Goal: Task Accomplishment & Management: Complete application form

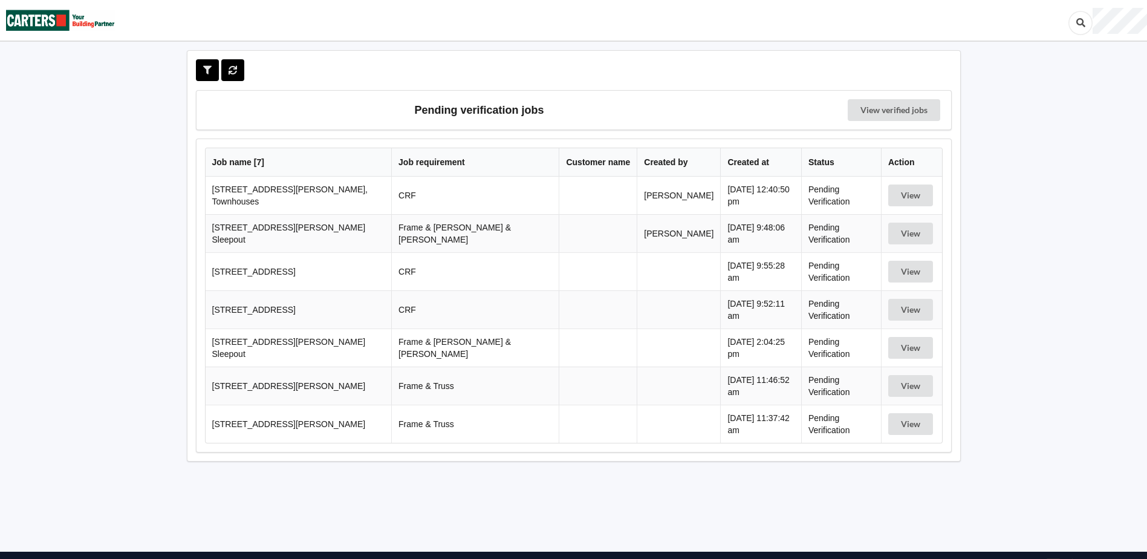
click at [333, 192] on td "[STREET_ADDRESS][PERSON_NAME], Townhouses" at bounding box center [299, 196] width 186 height 38
click at [899, 194] on button "View" at bounding box center [911, 195] width 45 height 22
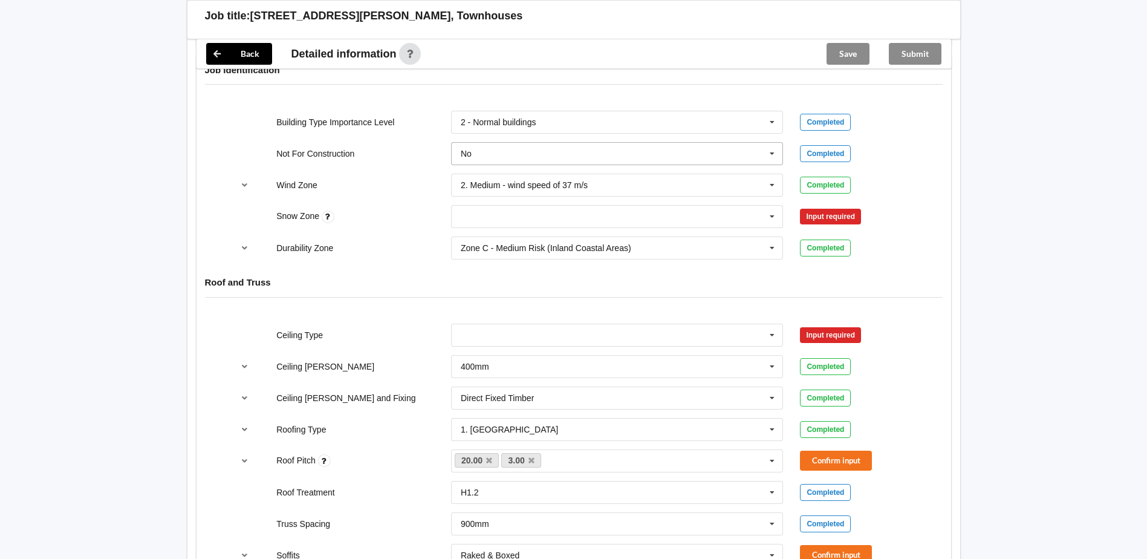
scroll to position [484, 0]
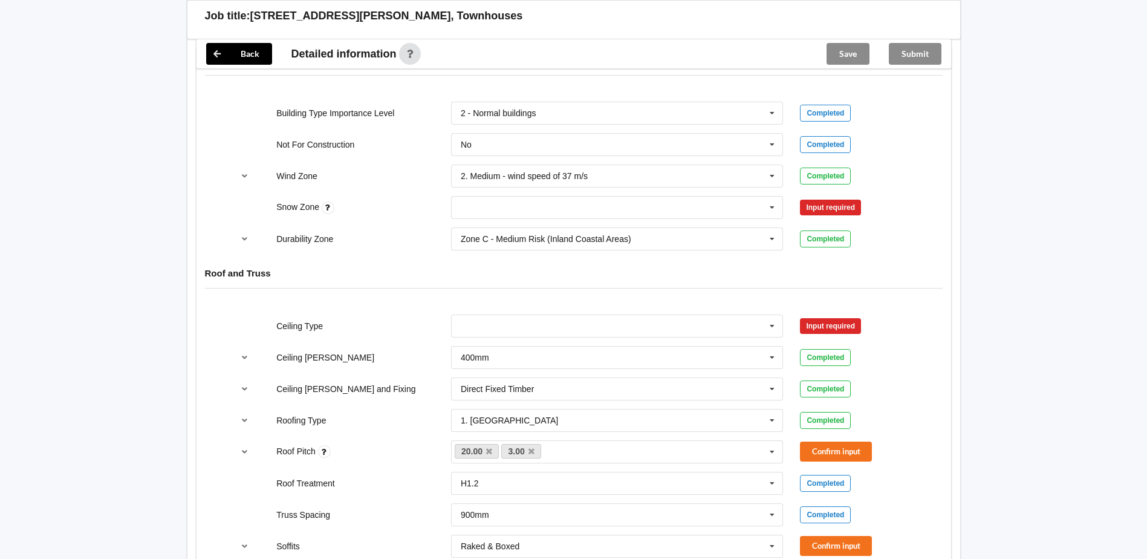
click at [843, 209] on div "Input required" at bounding box center [830, 208] width 61 height 16
click at [776, 207] on icon at bounding box center [772, 208] width 18 height 22
click at [474, 247] on div "N1" at bounding box center [617, 252] width 331 height 22
click at [474, 247] on input "text" at bounding box center [617, 239] width 331 height 22
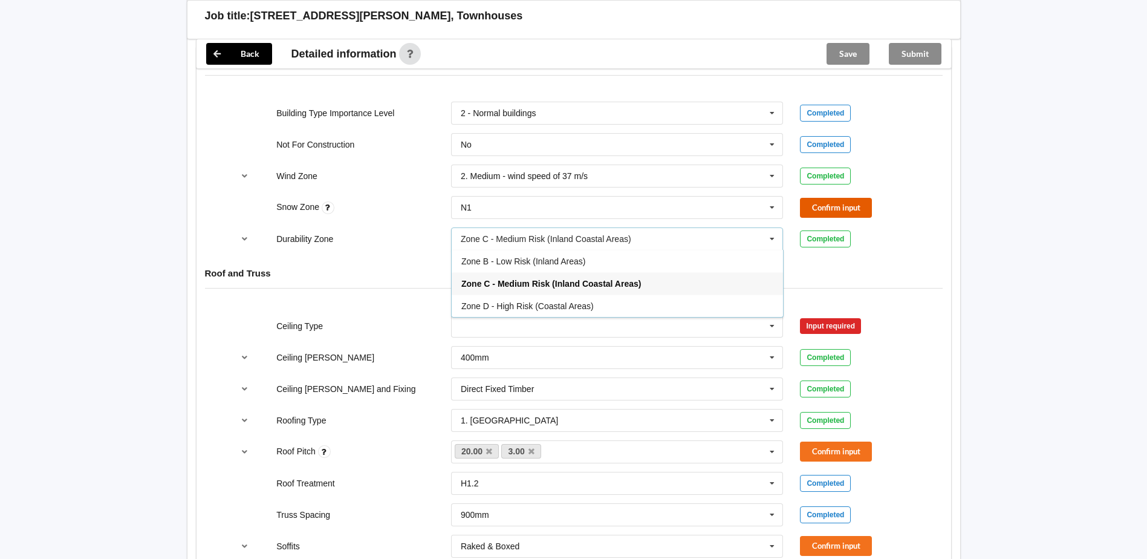
click at [841, 202] on button "Confirm input" at bounding box center [836, 208] width 72 height 20
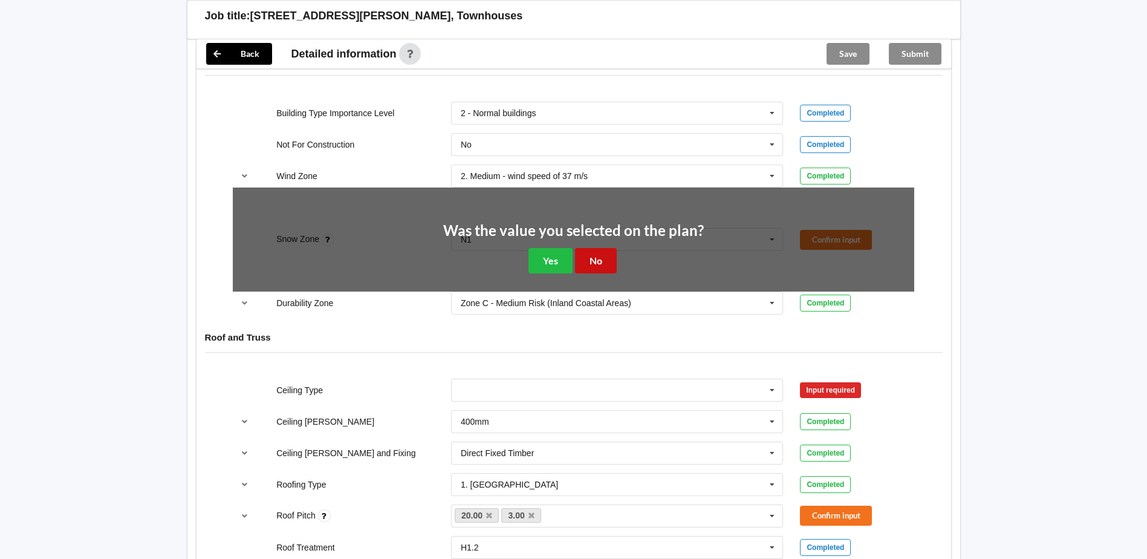
click at [593, 259] on button "No" at bounding box center [596, 260] width 42 height 25
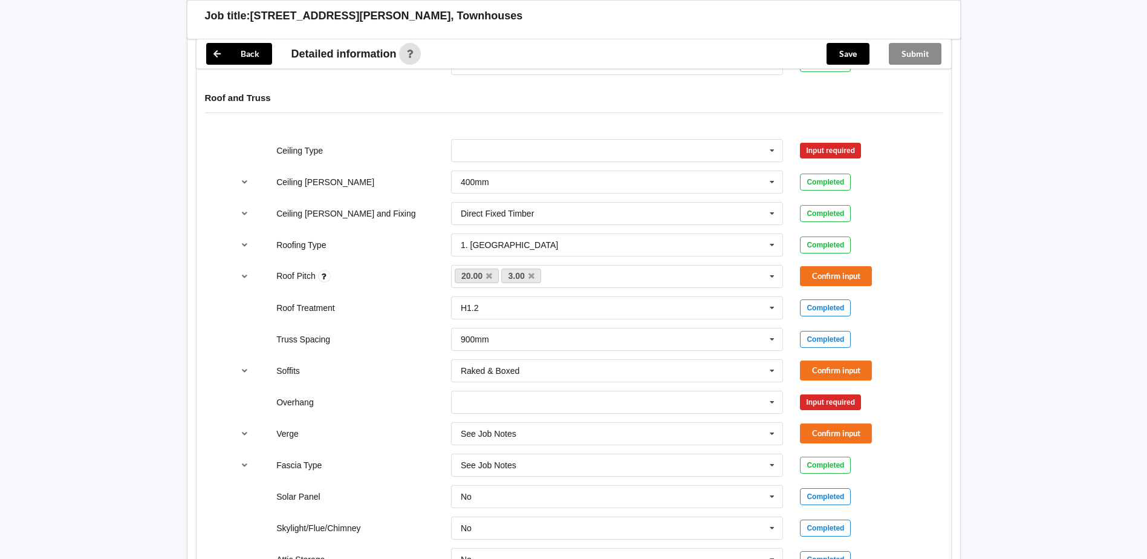
scroll to position [665, 0]
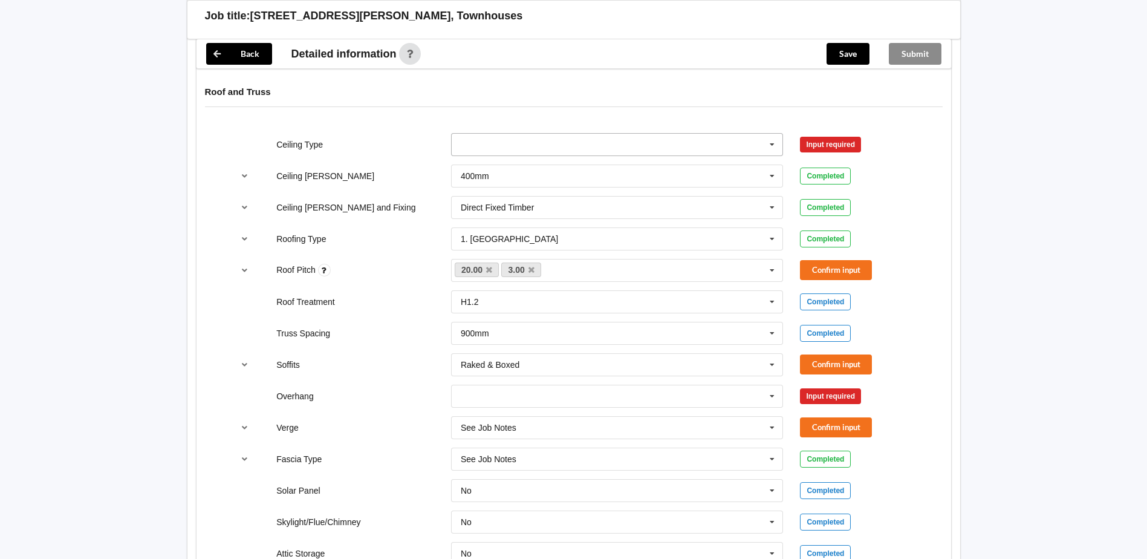
click at [771, 144] on icon at bounding box center [772, 145] width 18 height 22
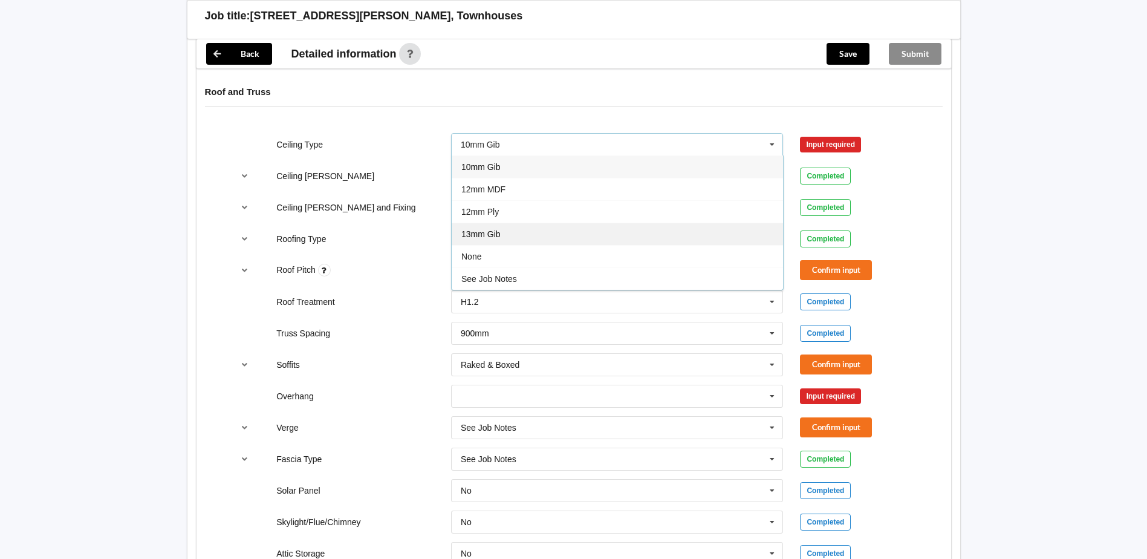
click at [494, 233] on span "13mm Gib" at bounding box center [481, 234] width 39 height 10
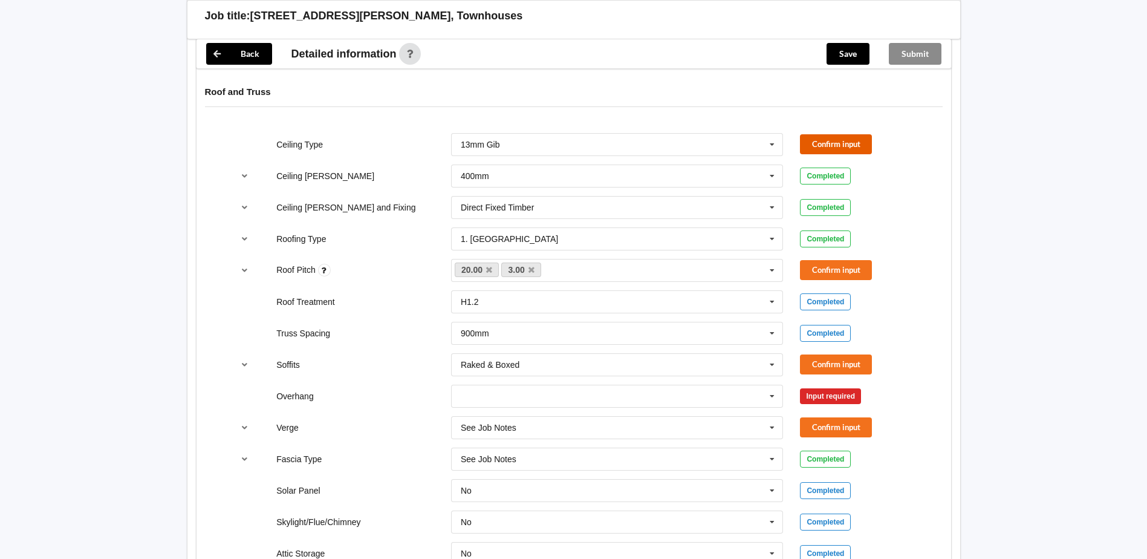
click at [839, 142] on button "Confirm input" at bounding box center [836, 144] width 72 height 20
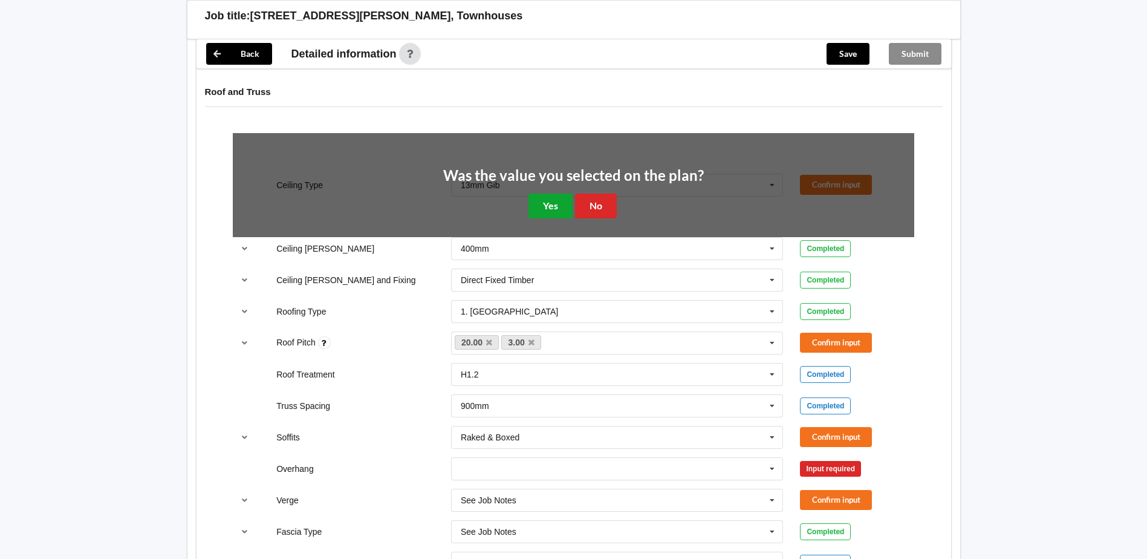
click at [535, 203] on button "Yes" at bounding box center [551, 206] width 44 height 25
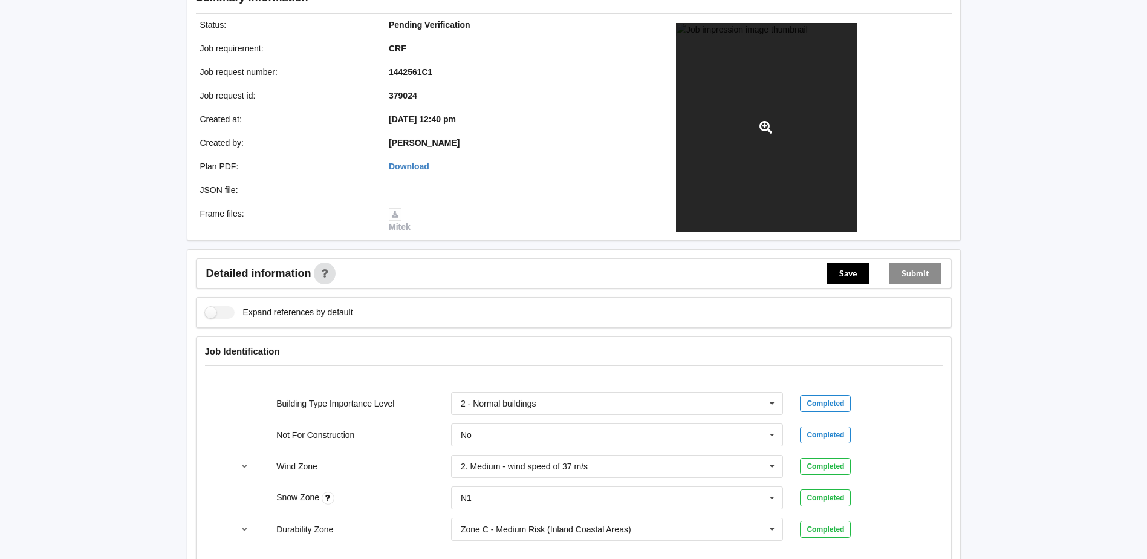
scroll to position [423, 0]
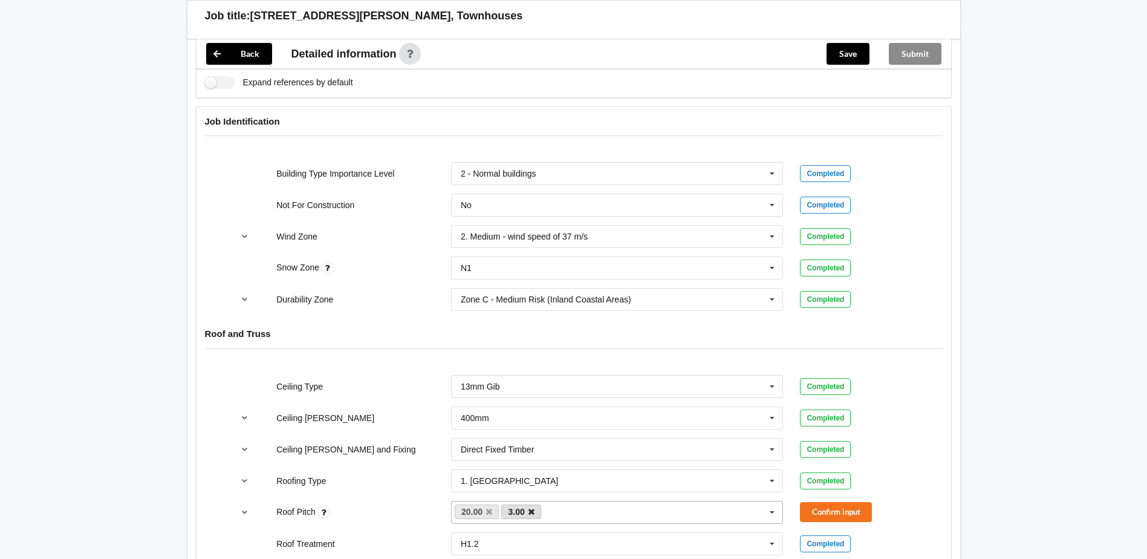
click at [532, 511] on icon at bounding box center [532, 512] width 6 height 8
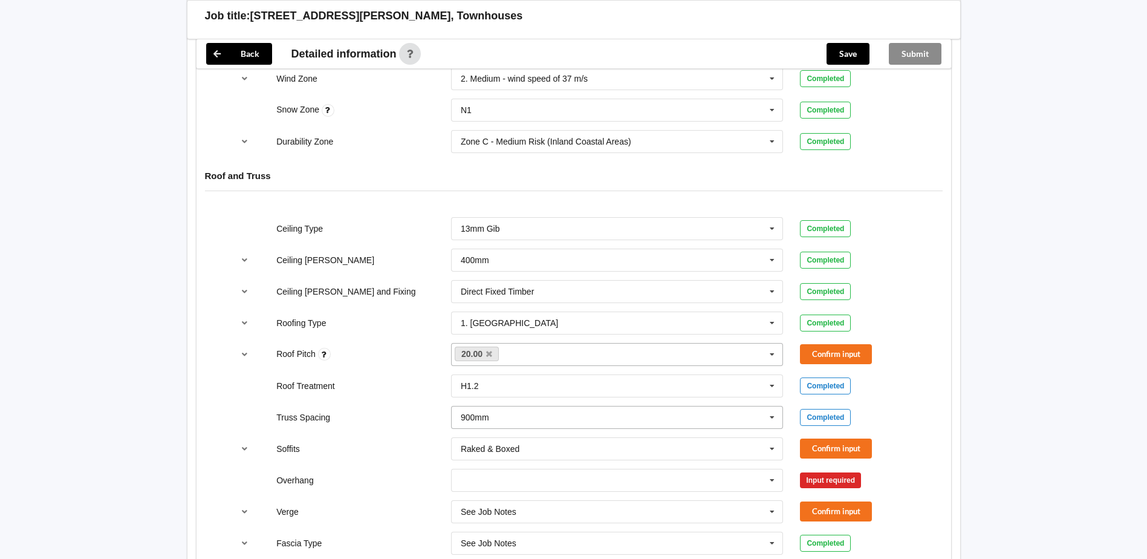
scroll to position [605, 0]
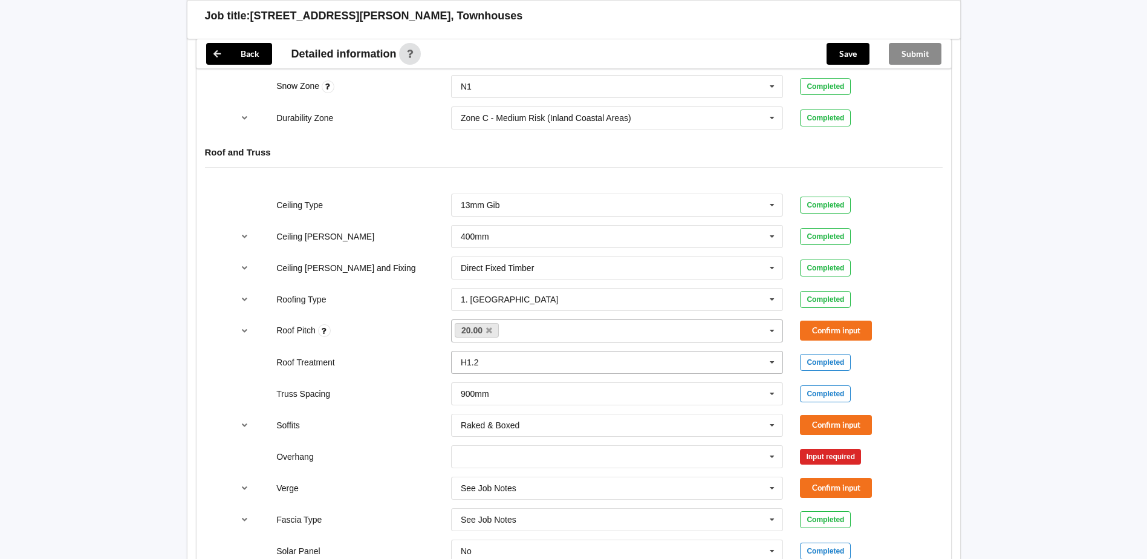
click at [505, 364] on input "text" at bounding box center [617, 362] width 331 height 22
click at [500, 383] on div "H1.2" at bounding box center [617, 384] width 331 height 22
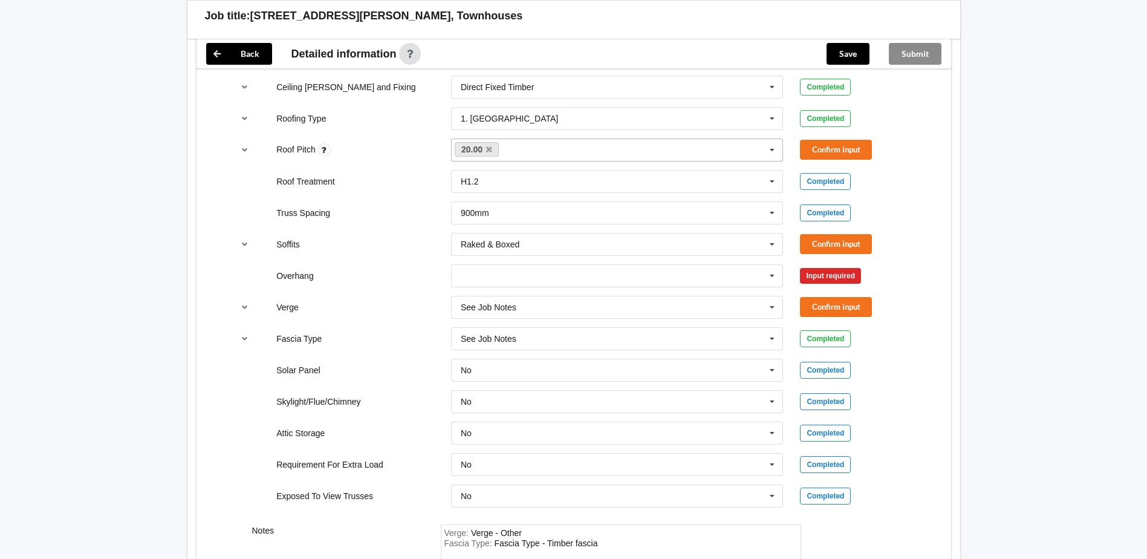
scroll to position [786, 0]
click at [465, 273] on input "text" at bounding box center [617, 275] width 331 height 22
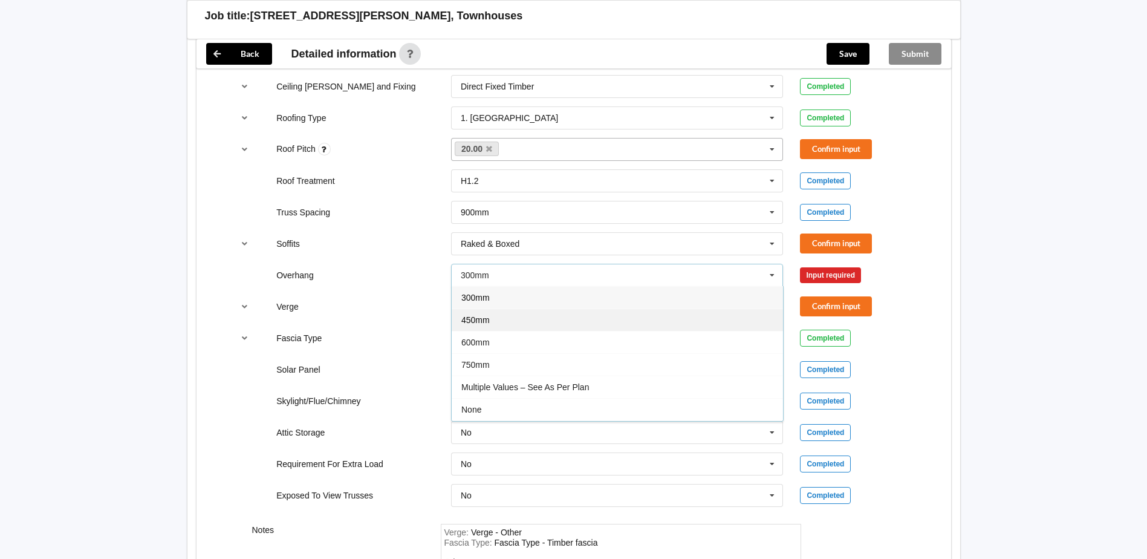
click at [478, 321] on span "450mm" at bounding box center [476, 320] width 28 height 10
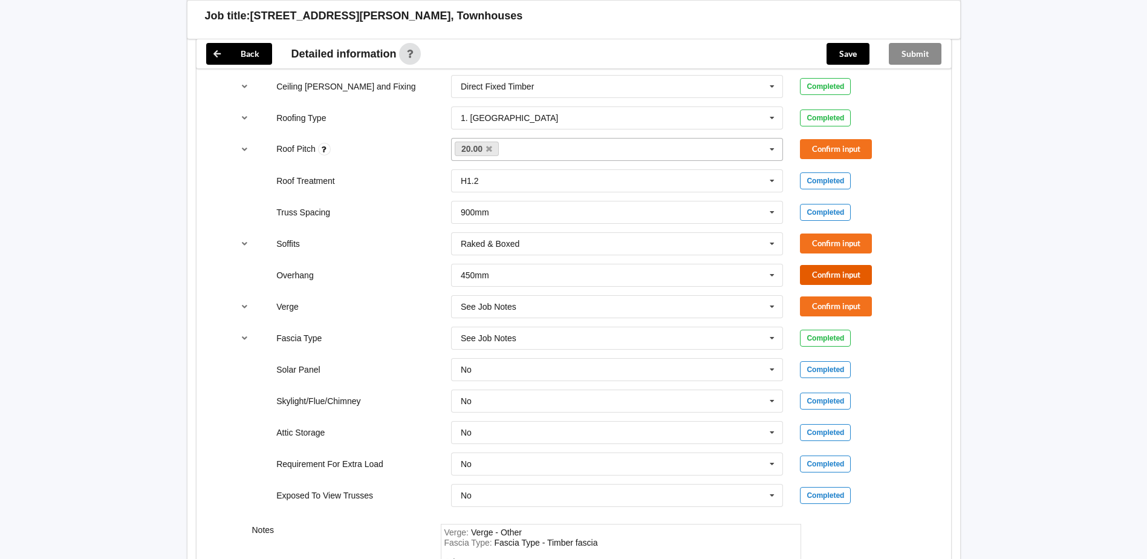
click at [834, 275] on button "Confirm input" at bounding box center [836, 275] width 72 height 20
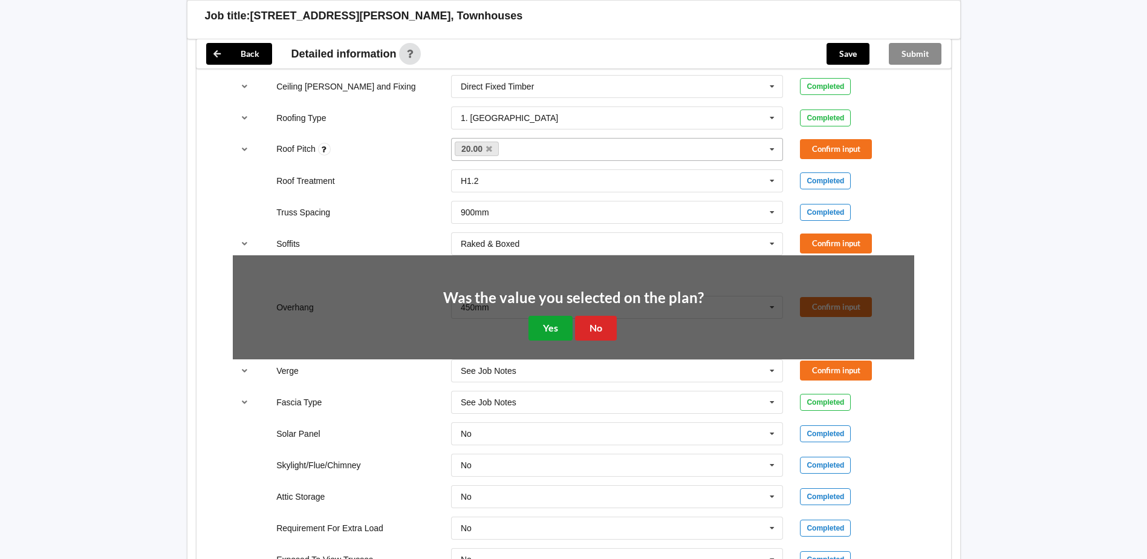
click at [545, 327] on button "Yes" at bounding box center [551, 328] width 44 height 25
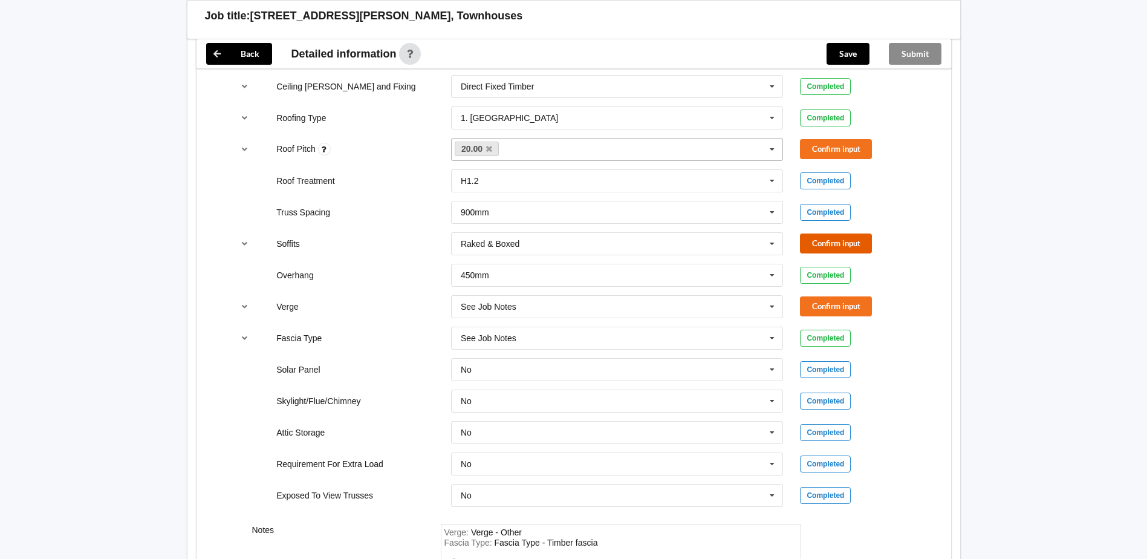
click at [834, 242] on button "Confirm input" at bounding box center [836, 243] width 72 height 20
click at [825, 147] on button "Confirm input" at bounding box center [836, 149] width 72 height 20
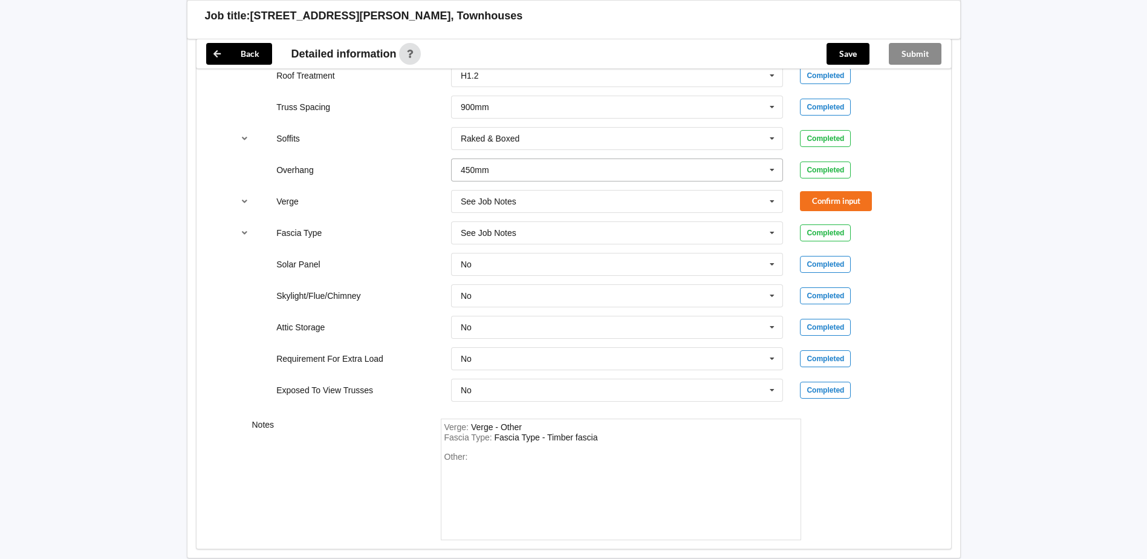
scroll to position [907, 0]
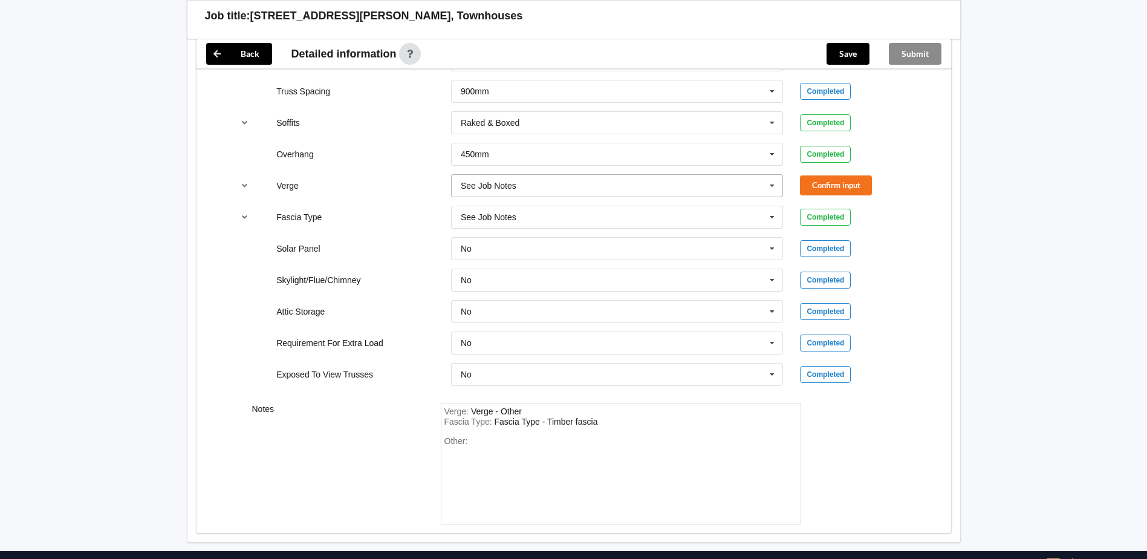
click at [775, 188] on icon at bounding box center [772, 186] width 18 height 22
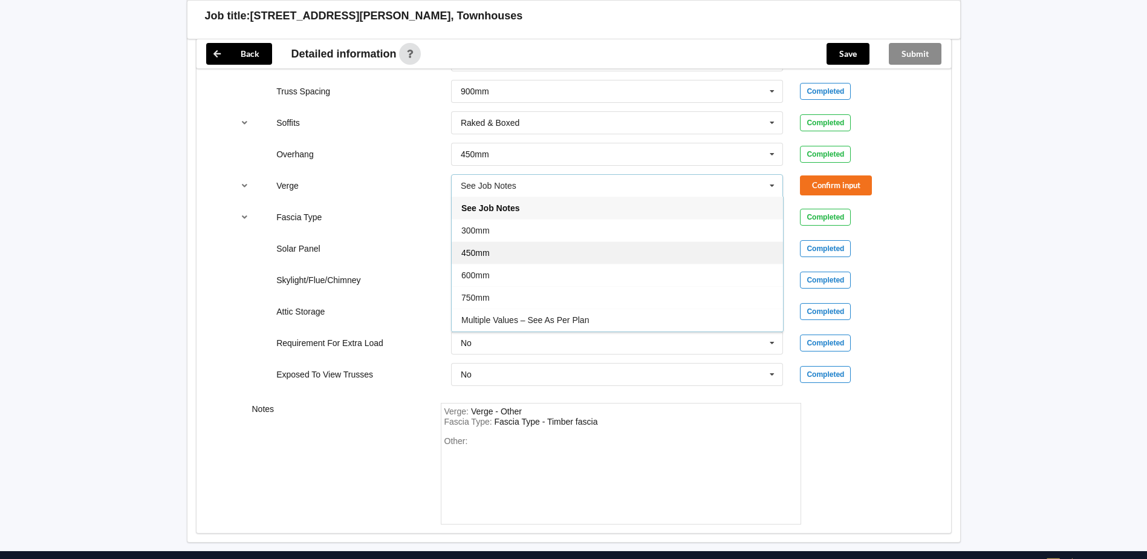
click at [469, 249] on span "450mm" at bounding box center [476, 253] width 28 height 10
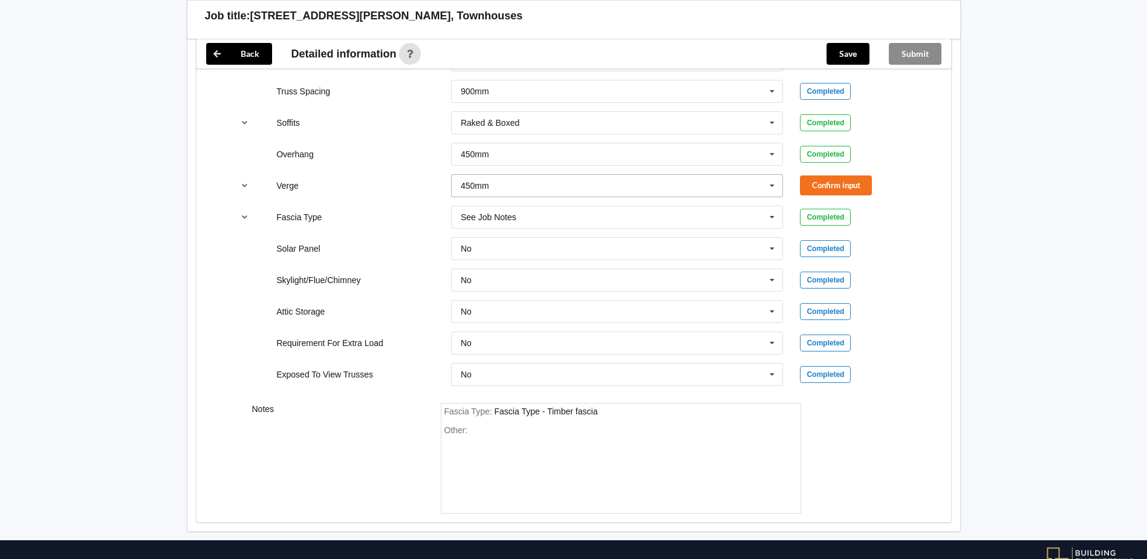
click at [772, 182] on icon at bounding box center [772, 186] width 18 height 22
click at [773, 183] on icon at bounding box center [772, 186] width 18 height 22
click at [820, 182] on button "Confirm input" at bounding box center [836, 185] width 72 height 20
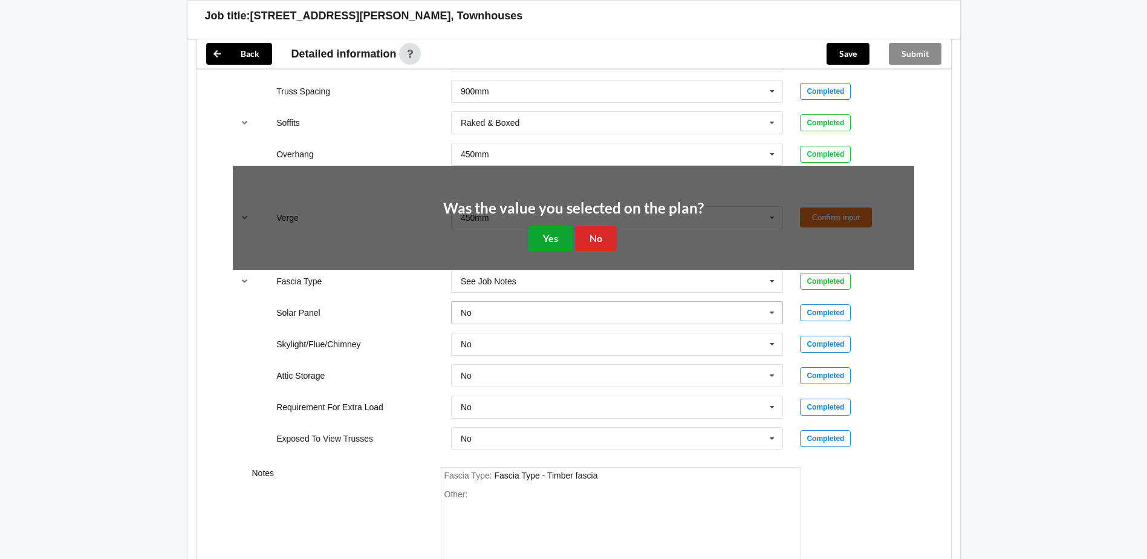
click at [533, 238] on button "Yes" at bounding box center [551, 238] width 44 height 25
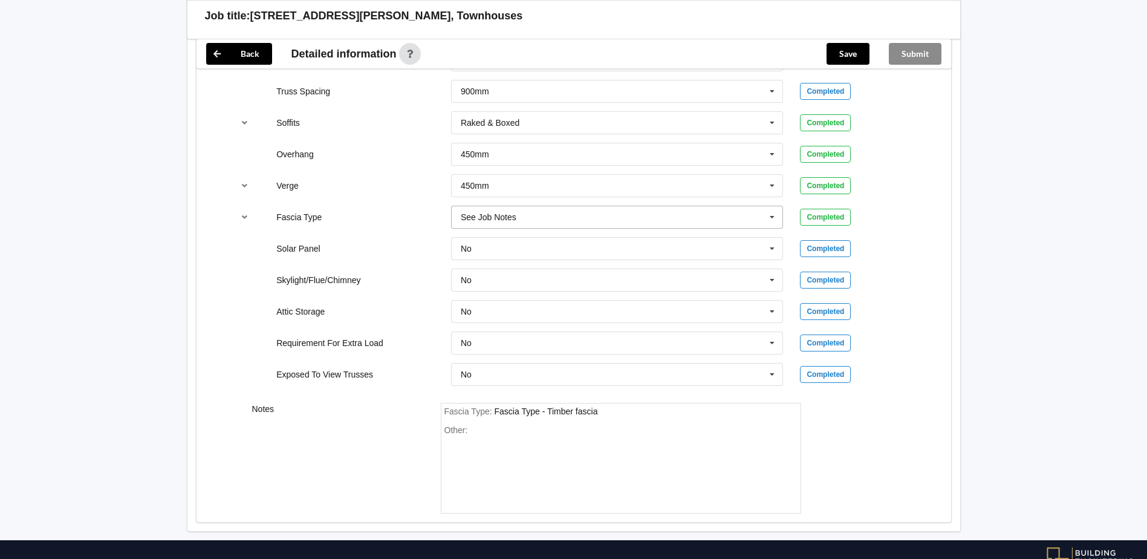
click at [774, 217] on icon at bounding box center [772, 217] width 18 height 22
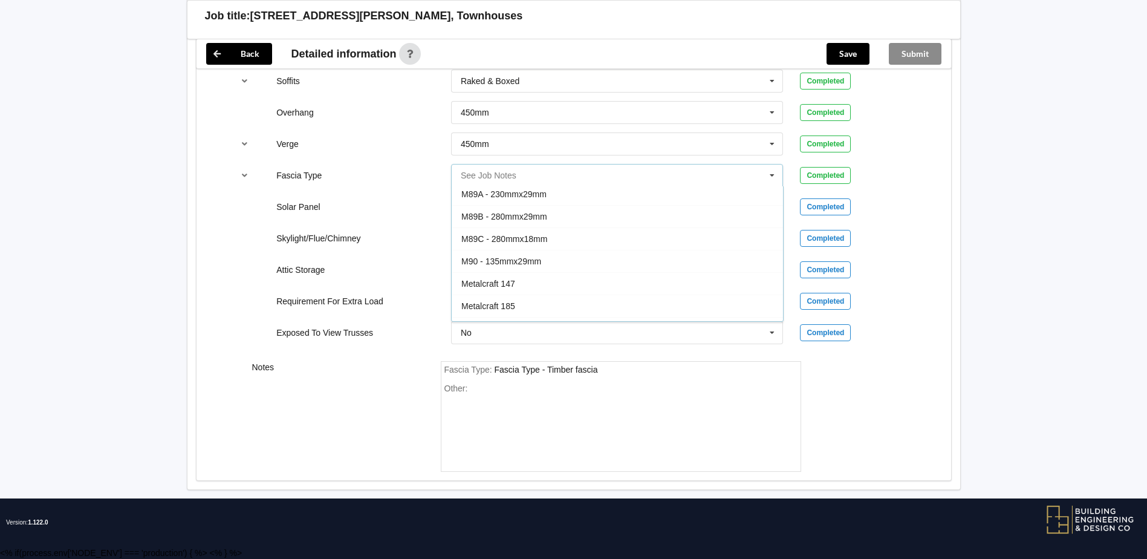
scroll to position [100, 0]
click at [497, 229] on span "M89 - 180mmx29mm" at bounding box center [502, 232] width 80 height 10
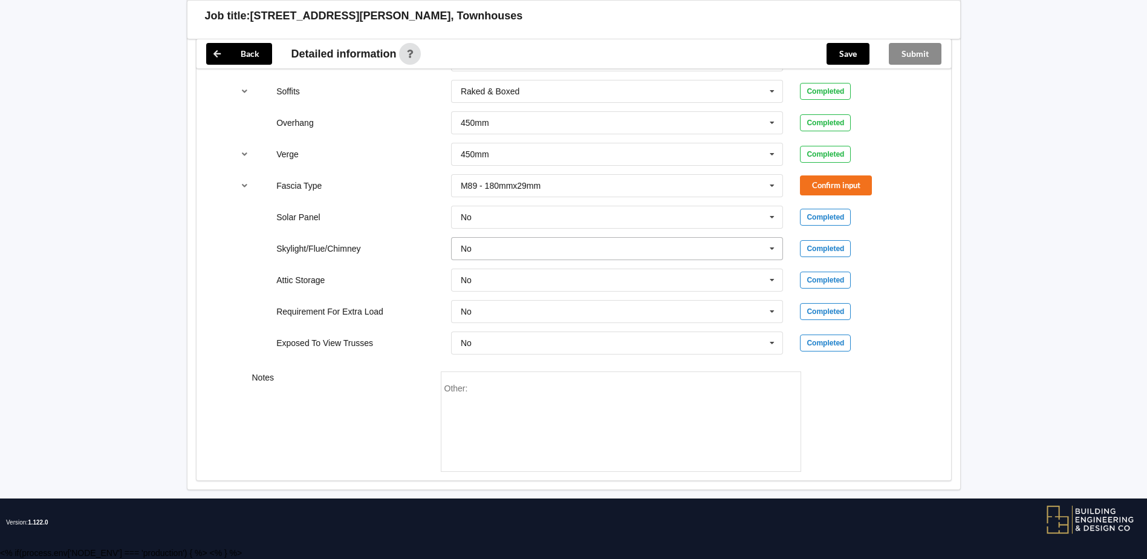
scroll to position [939, 0]
click at [769, 185] on icon at bounding box center [772, 186] width 18 height 22
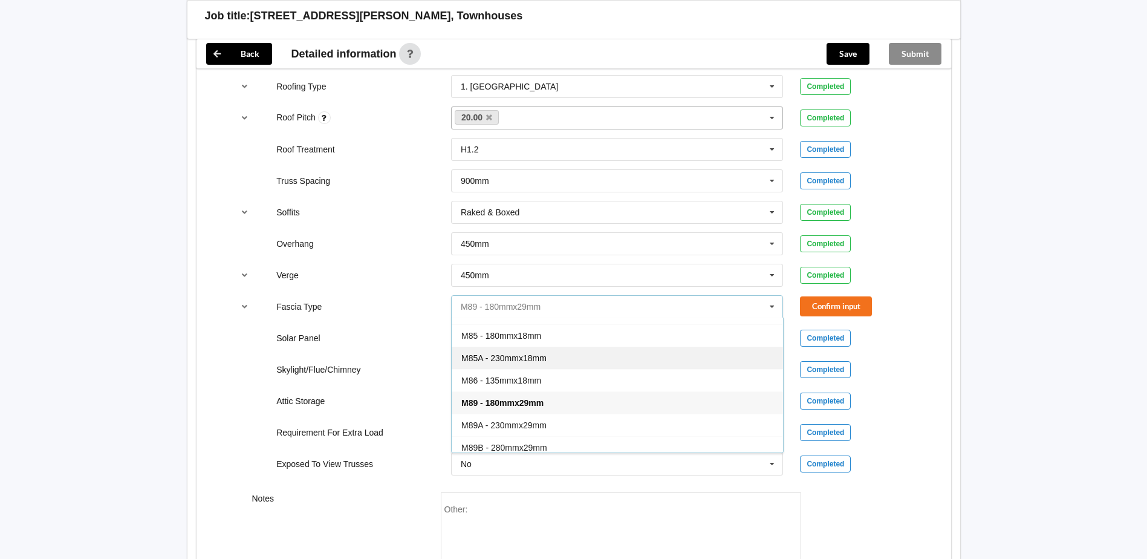
scroll to position [121, 0]
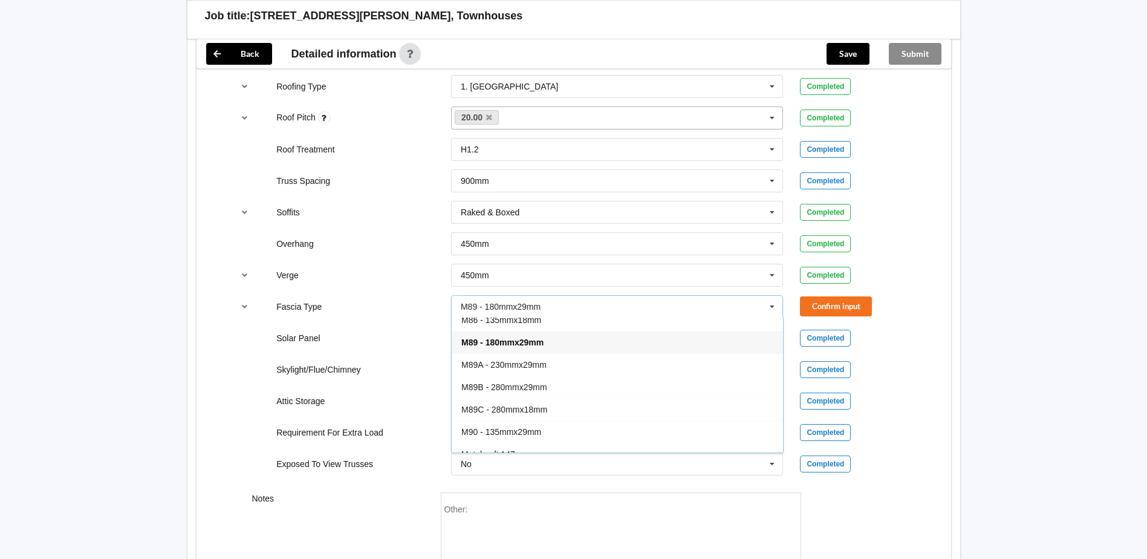
click at [551, 342] on div "M89 - 180mmx29mm" at bounding box center [617, 342] width 331 height 22
click at [769, 304] on icon at bounding box center [772, 307] width 18 height 22
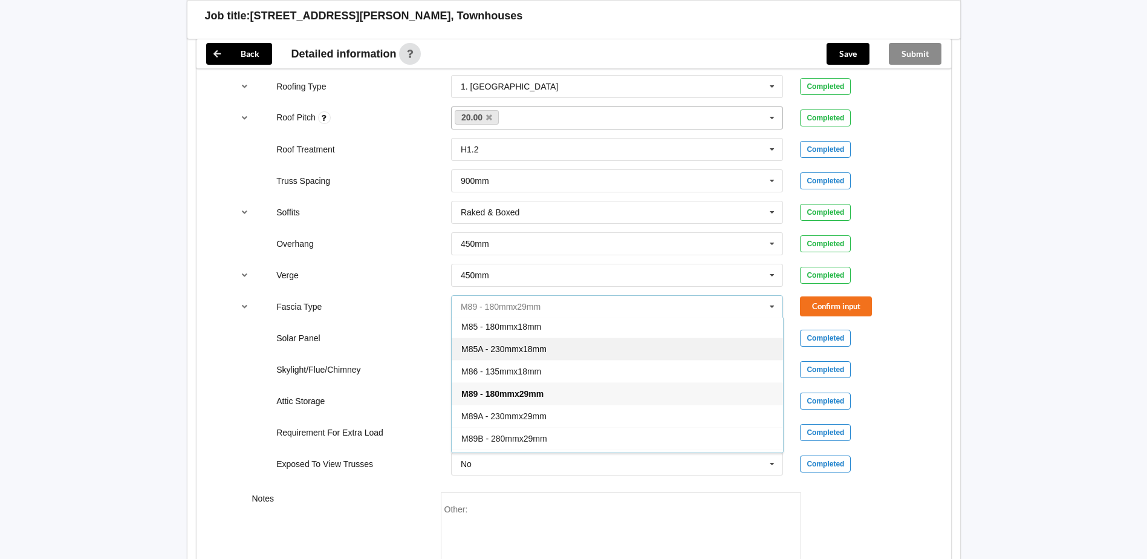
scroll to position [60, 0]
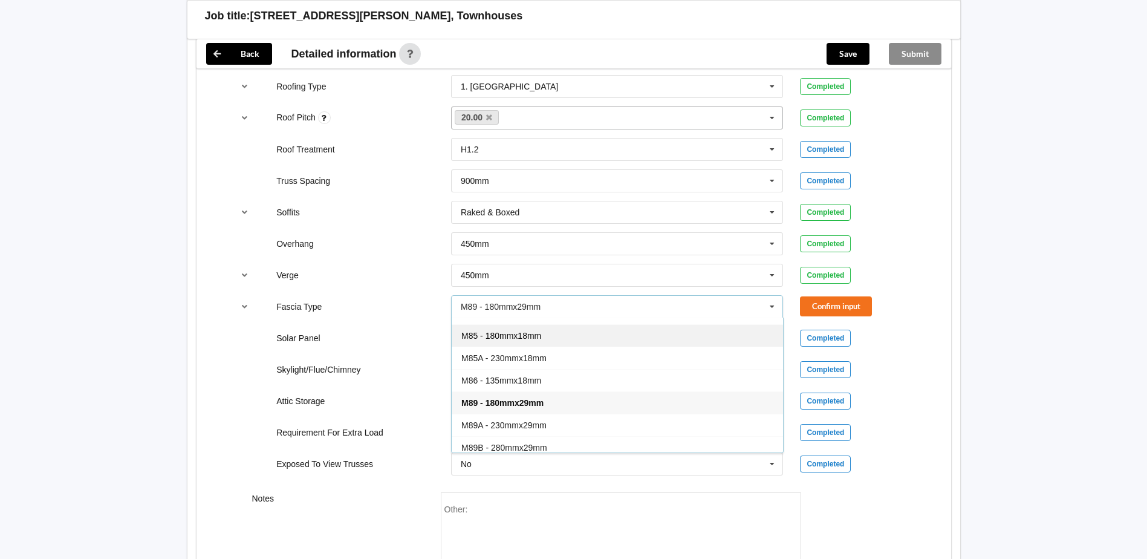
click at [531, 333] on span "M85 - 180mmx18mm" at bounding box center [502, 336] width 80 height 10
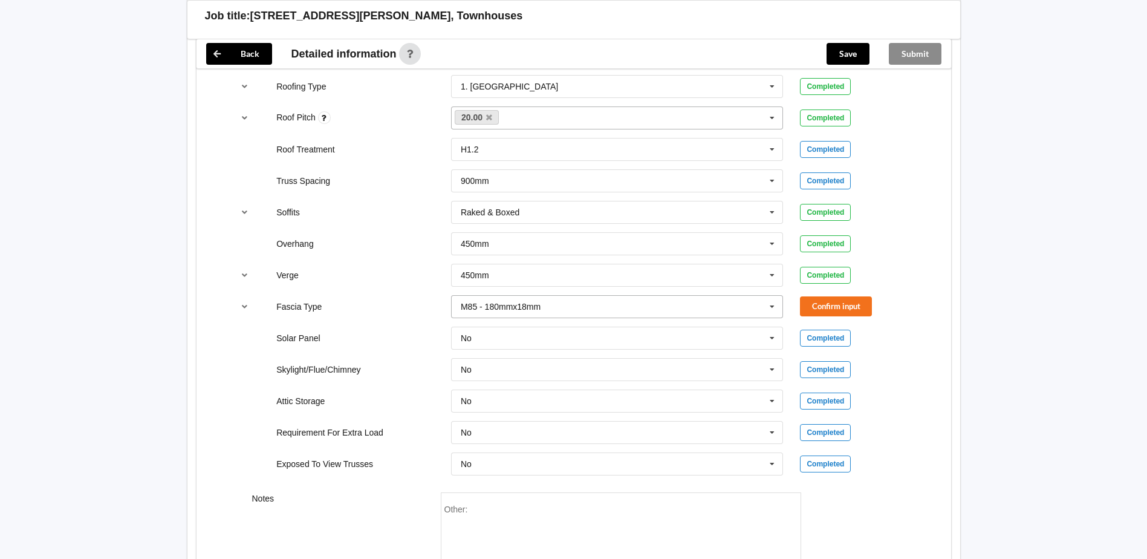
click at [771, 305] on icon at bounding box center [772, 307] width 18 height 22
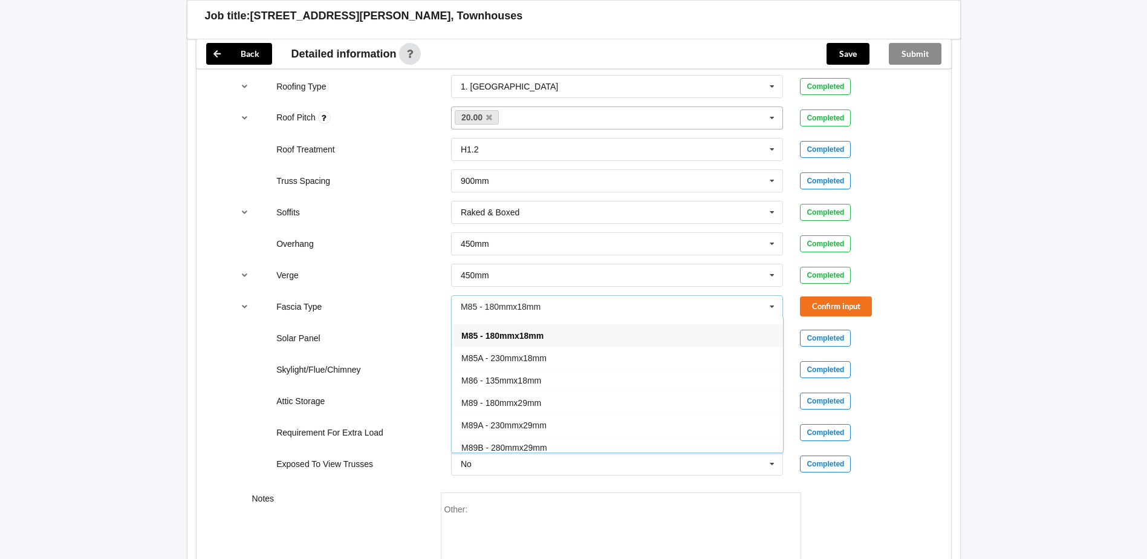
click at [520, 335] on span "M85 - 180mmx18mm" at bounding box center [503, 336] width 82 height 10
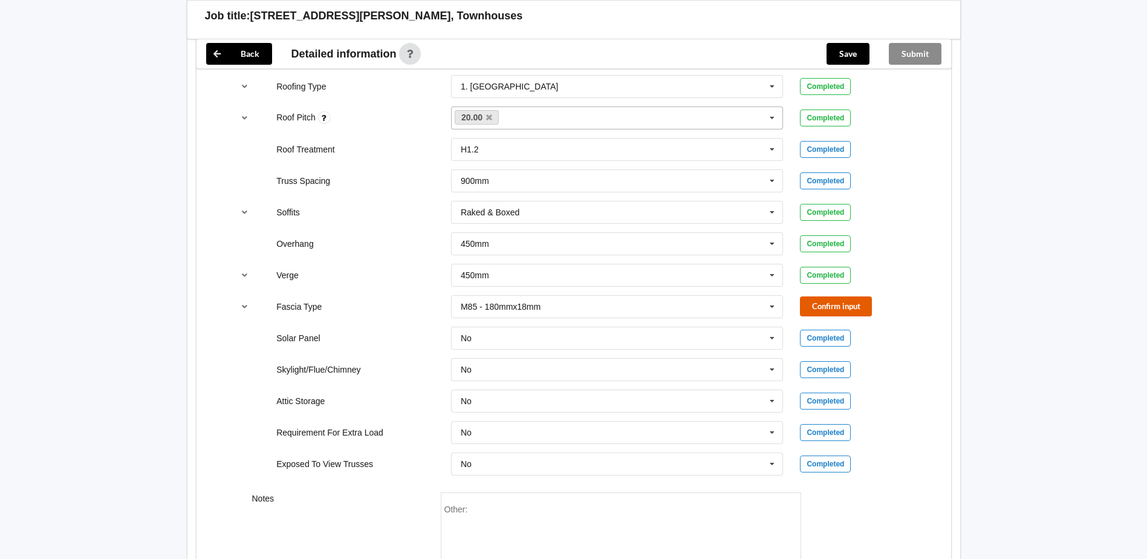
click at [827, 302] on button "Confirm input" at bounding box center [836, 306] width 72 height 20
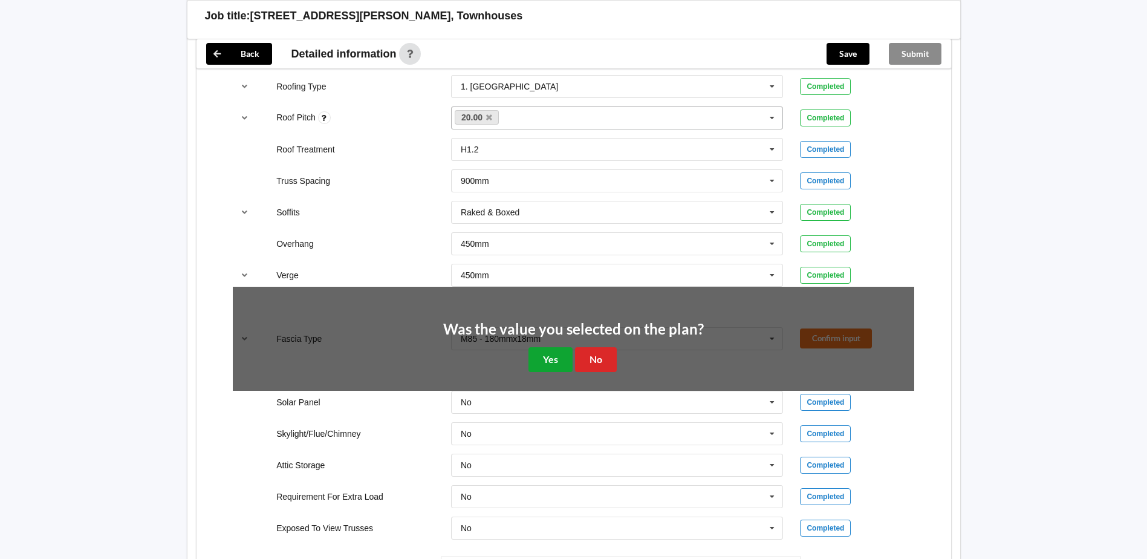
click at [544, 357] on button "Yes" at bounding box center [551, 359] width 44 height 25
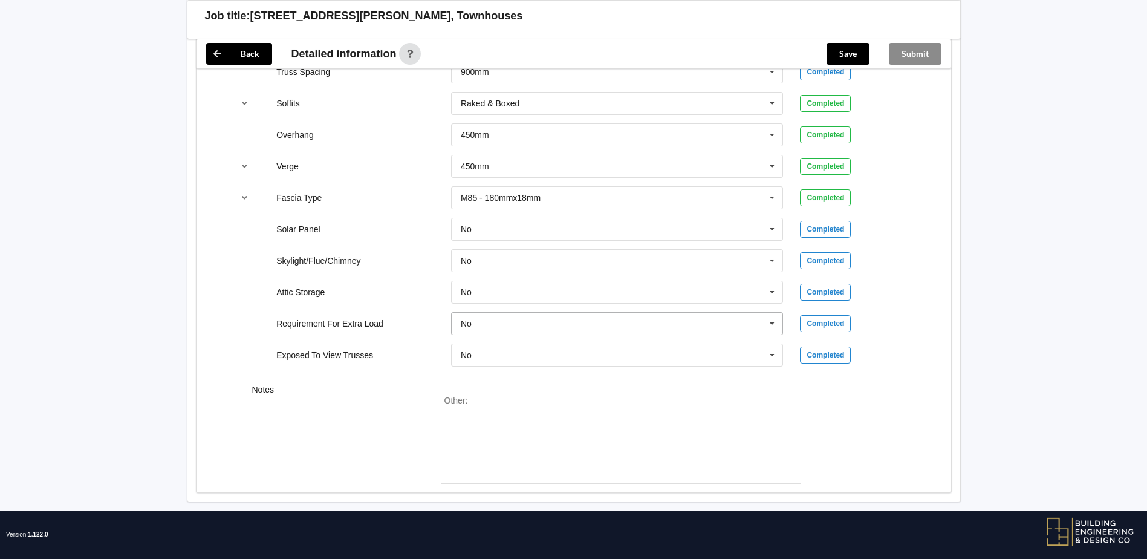
scroll to position [939, 0]
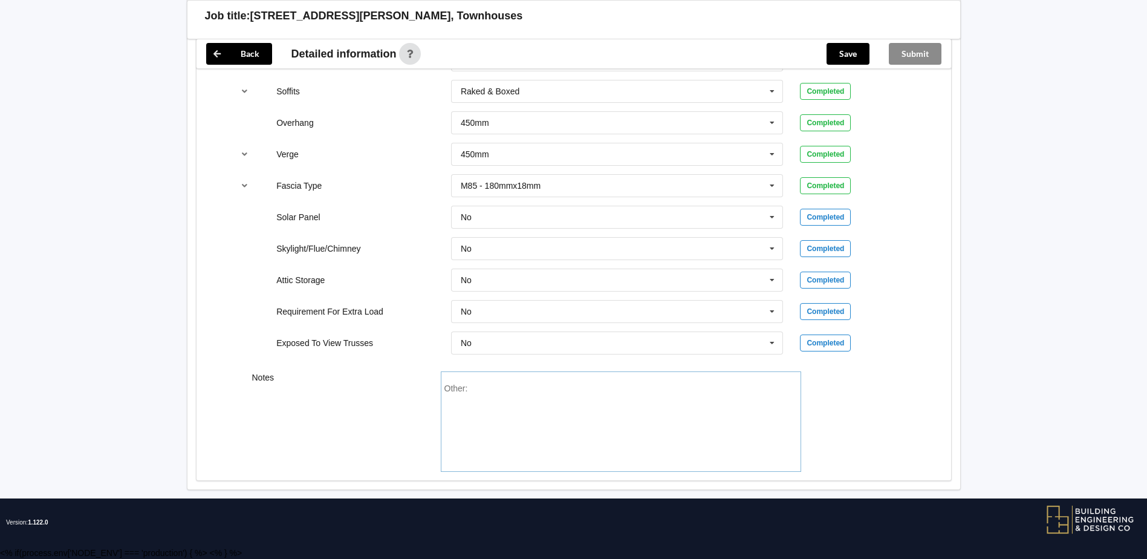
click at [479, 388] on div "Other:" at bounding box center [621, 425] width 353 height 85
click at [583, 429] on div "Other: Velux Sun Tunnel going through ie Solar Tube" at bounding box center [621, 425] width 353 height 85
click at [642, 390] on div "Other: Velux Sun Tunnel going through ie Solar Tube" at bounding box center [621, 425] width 353 height 85
click at [446, 398] on div "Velux Sun Tunnel going through ie Solar Tube This is per previous consent reque…" at bounding box center [615, 393] width 340 height 21
click at [645, 386] on div "Other: Velux Sun Tunnel going through ie Solar Tube PLEASE NOTE: This is per pr…" at bounding box center [621, 425] width 353 height 85
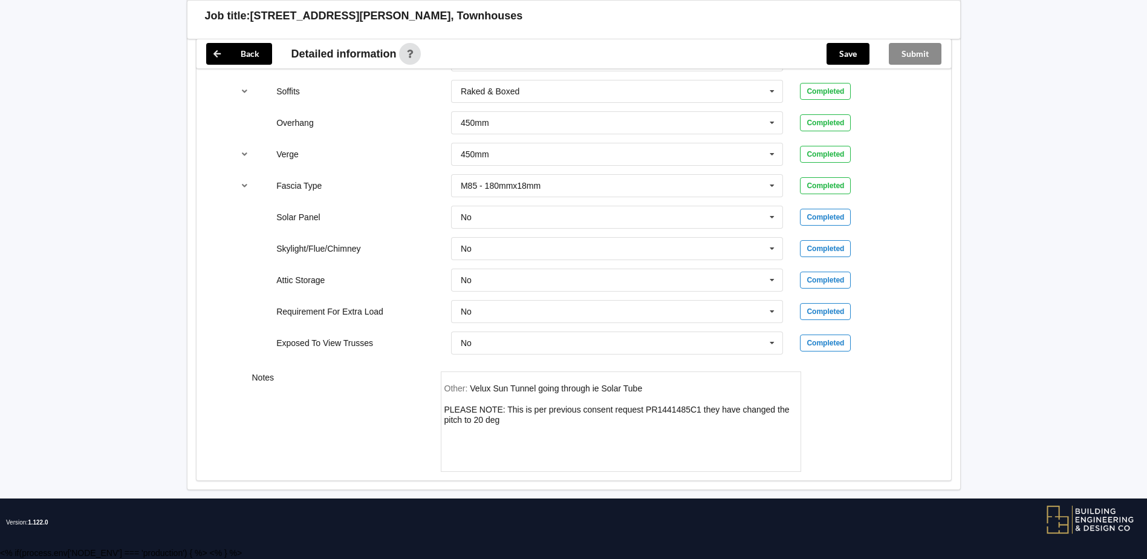
click at [548, 419] on div "Other: Velux Sun Tunnel going through ie Solar Tube PLEASE NOTE: This is per pr…" at bounding box center [621, 425] width 353 height 85
click at [501, 417] on div "Other: Velux Sun Tunnel going through ie Solar Tube PLEASE NOTE: This is per pr…" at bounding box center [621, 425] width 353 height 85
click at [677, 432] on div "Other: Velux Sun Tunnel going through ie Solar Tube PLEASE NOTE: This is per pr…" at bounding box center [621, 425] width 353 height 85
click at [685, 445] on div "Other: Velux Sun Tunnel going through ie Solar Tube PLEASE NOTE: This is per pr…" at bounding box center [621, 425] width 353 height 85
click at [686, 445] on div "Other: Velux Sun Tunnel going through ie Solar Tube PLEASE NOTE: This is per pr…" at bounding box center [621, 425] width 353 height 85
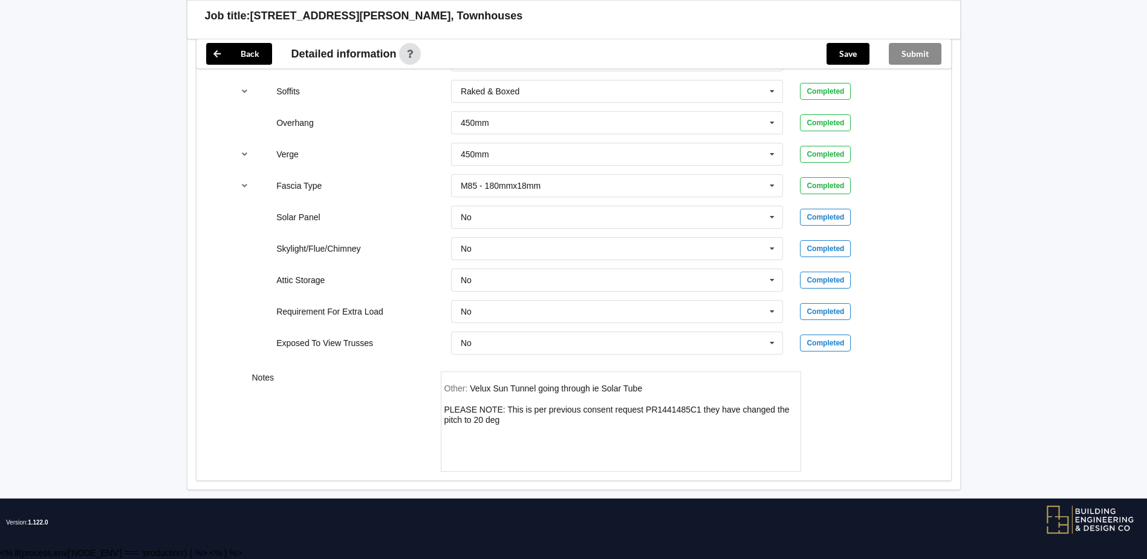
click at [687, 445] on div "Other: Velux Sun Tunnel going through ie Solar Tube PLEASE NOTE: This is per pr…" at bounding box center [621, 425] width 353 height 85
click at [712, 387] on div "Other: Velux Sun Tunnel going through ie Solar Tube PLEASE NOTE: This is per pr…" at bounding box center [621, 425] width 353 height 85
click at [712, 383] on div "Other: Velux Sun Tunnel going through ie Solar Tube PLEASE NOTE: This is per pr…" at bounding box center [621, 425] width 353 height 85
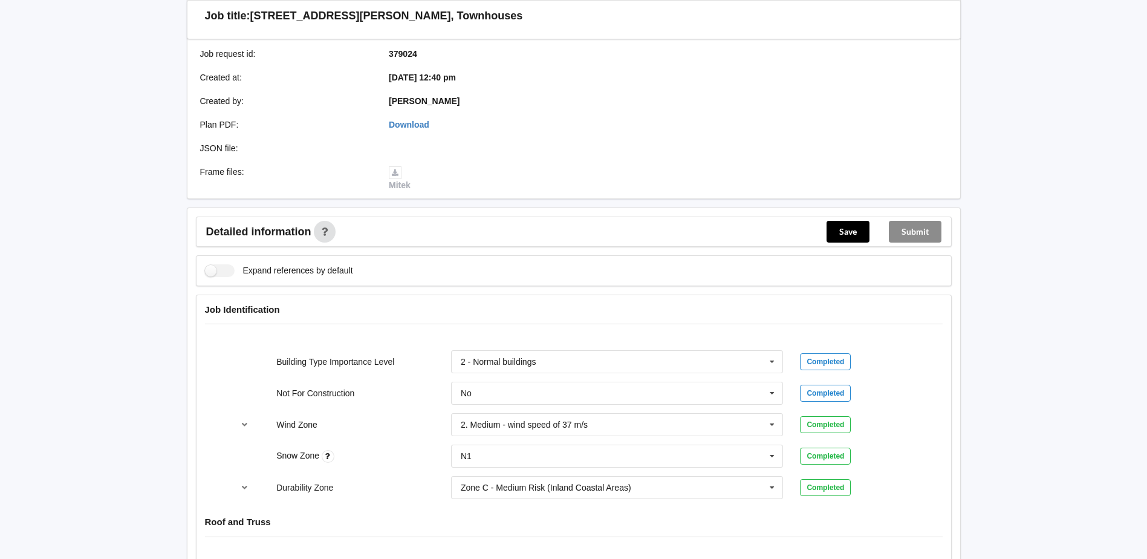
scroll to position [242, 0]
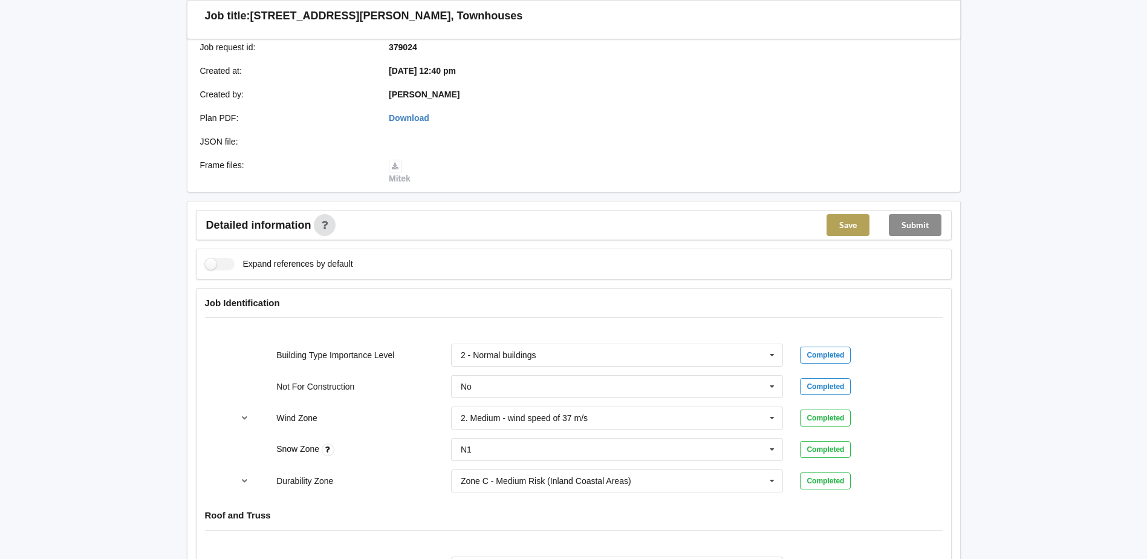
click at [849, 224] on button "Save" at bounding box center [848, 225] width 43 height 22
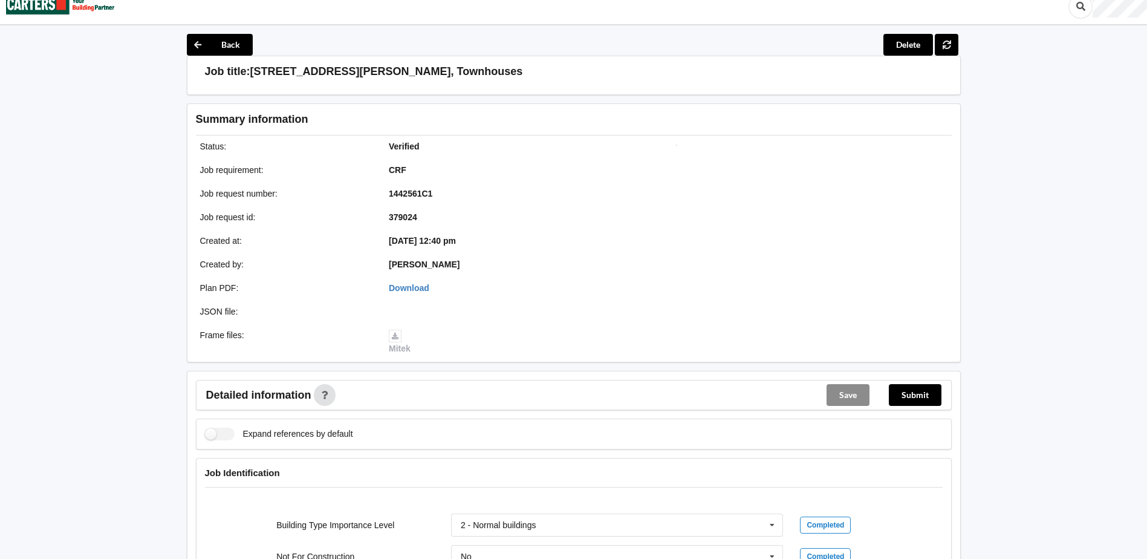
scroll to position [0, 0]
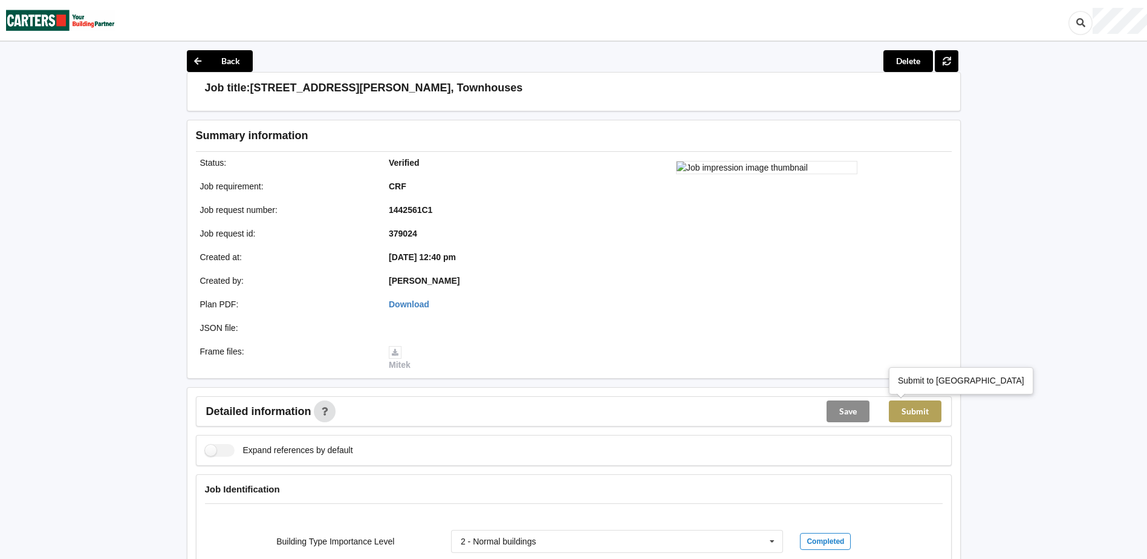
click at [917, 409] on button "Submit" at bounding box center [915, 411] width 53 height 22
